Goal: Task Accomplishment & Management: Manage account settings

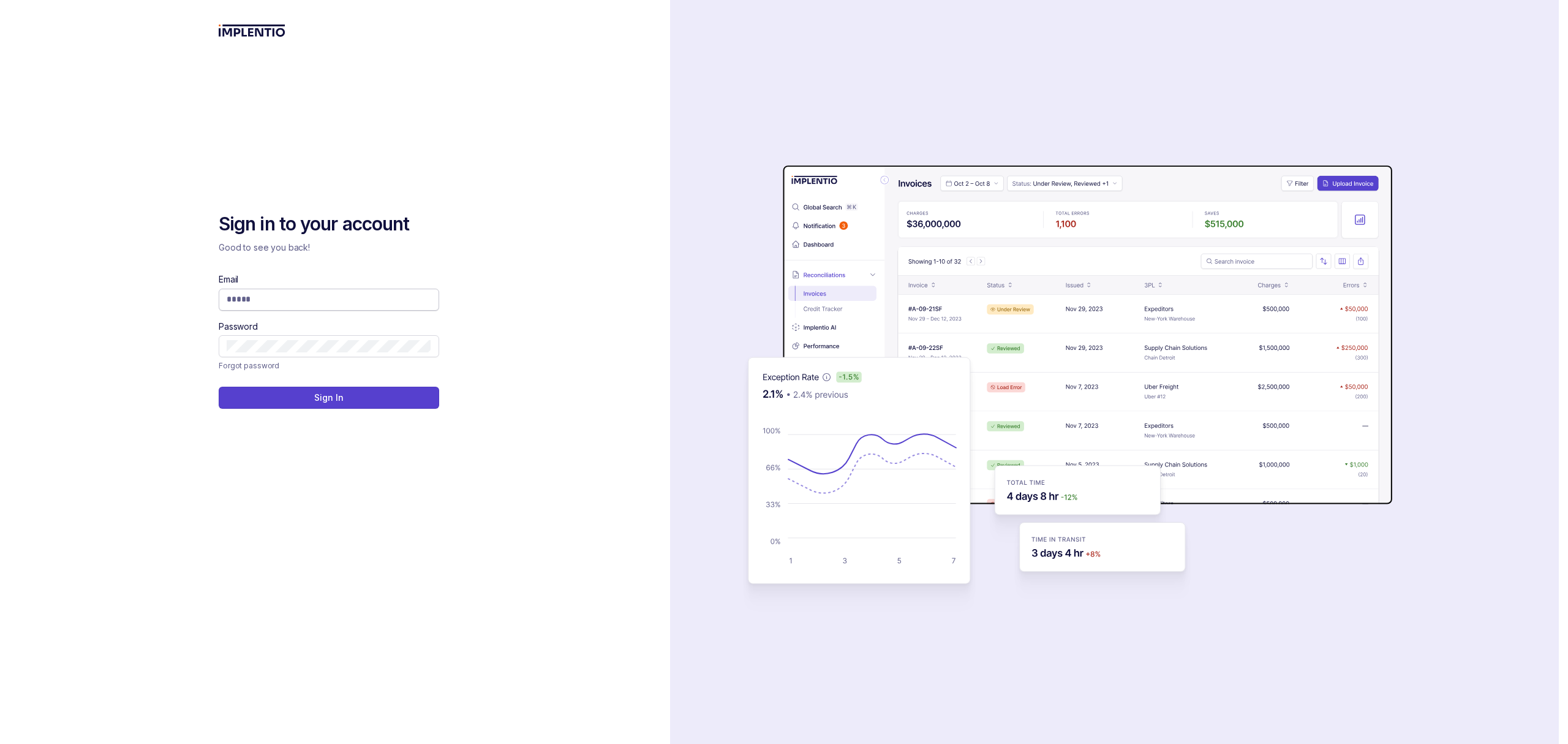
click at [342, 301] on input "Email" at bounding box center [329, 298] width 205 height 13
click at [0, 743] on com-1password-button at bounding box center [0, 744] width 0 height 0
click at [370, 302] on input "Email" at bounding box center [329, 298] width 205 height 13
type input "**********"
